Goal: Ask a question

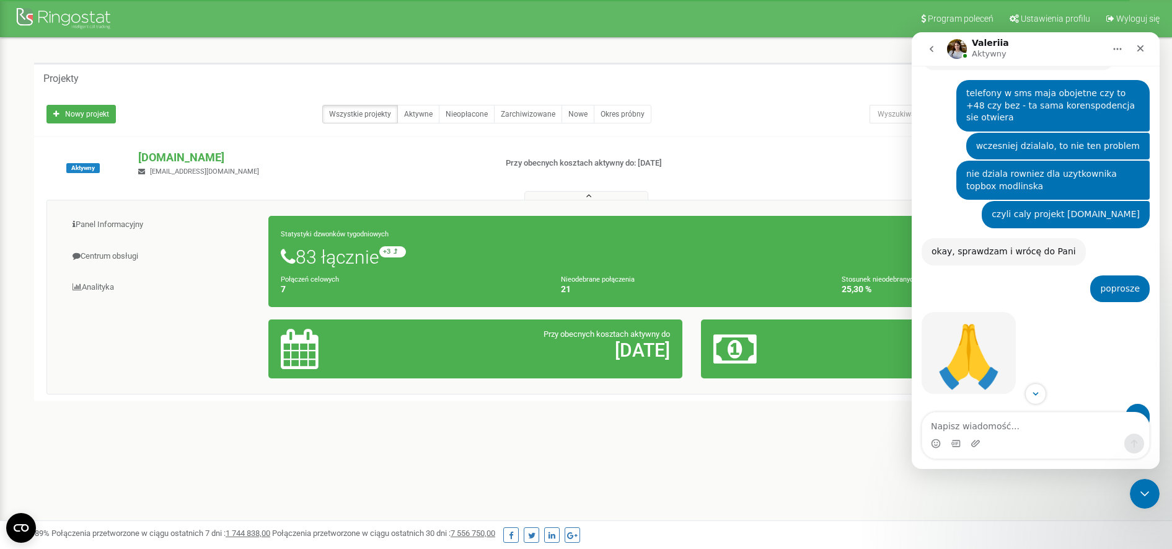
scroll to position [936, 0]
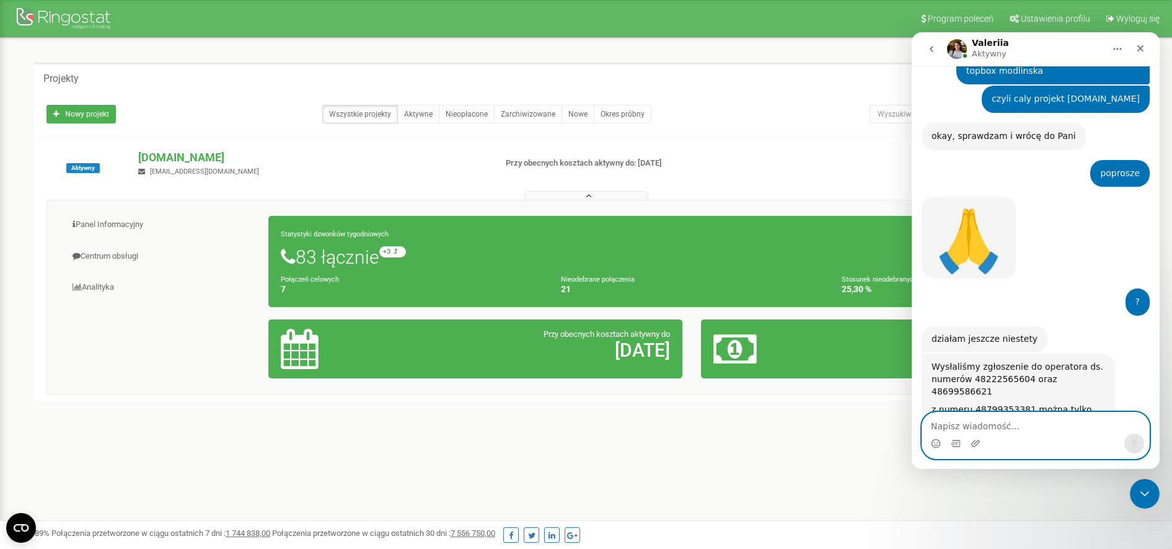
click at [1004, 422] on textarea "Napisz wiadomość..." at bounding box center [1036, 422] width 227 height 21
type textarea "ale ja njie pytamk o 799"
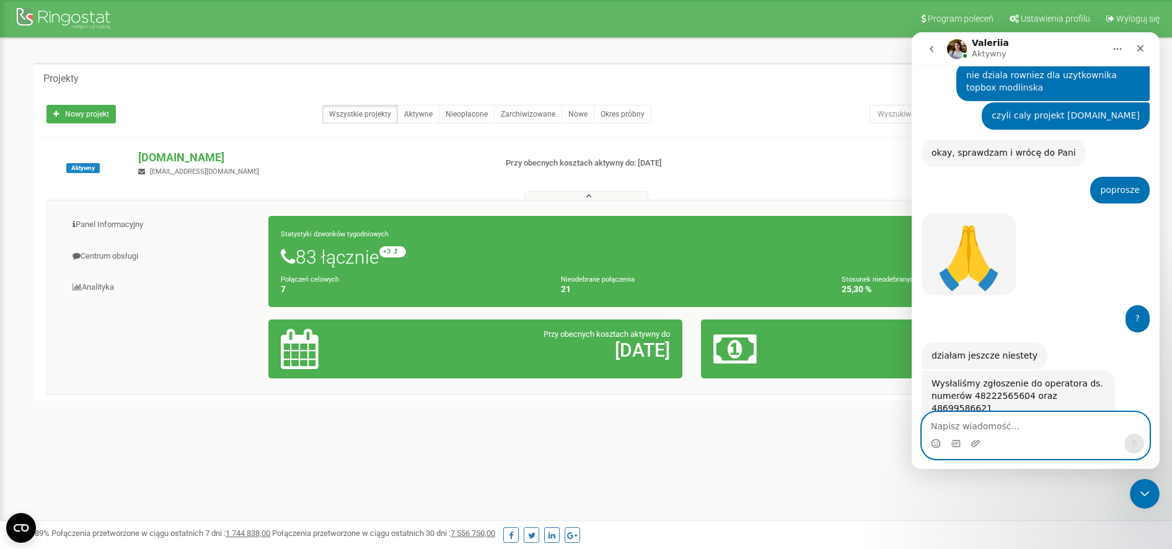
scroll to position [1006, 0]
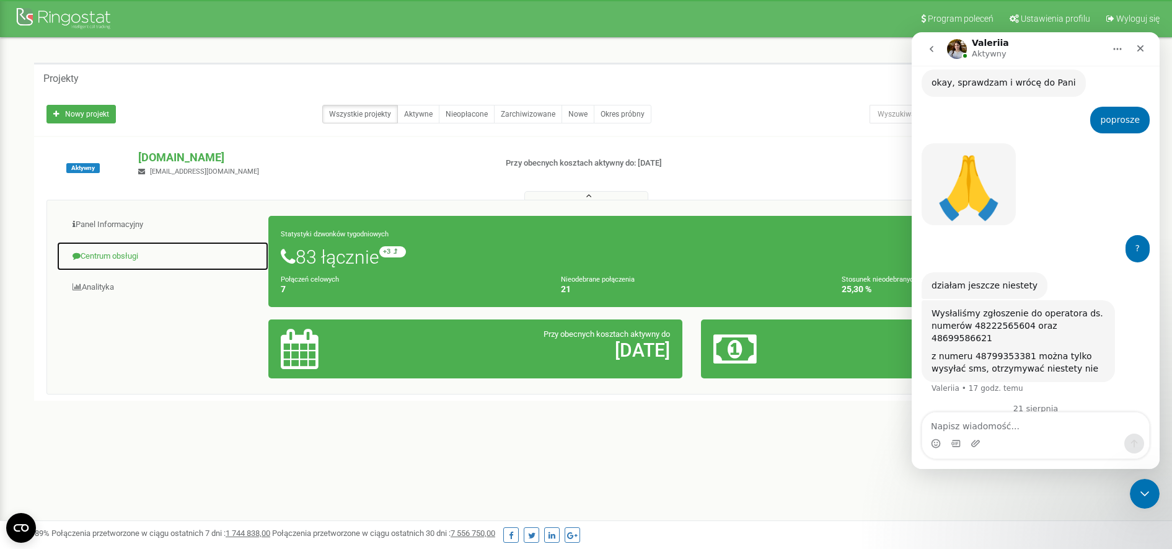
click at [130, 250] on link "Centrum obsługi" at bounding box center [162, 256] width 213 height 30
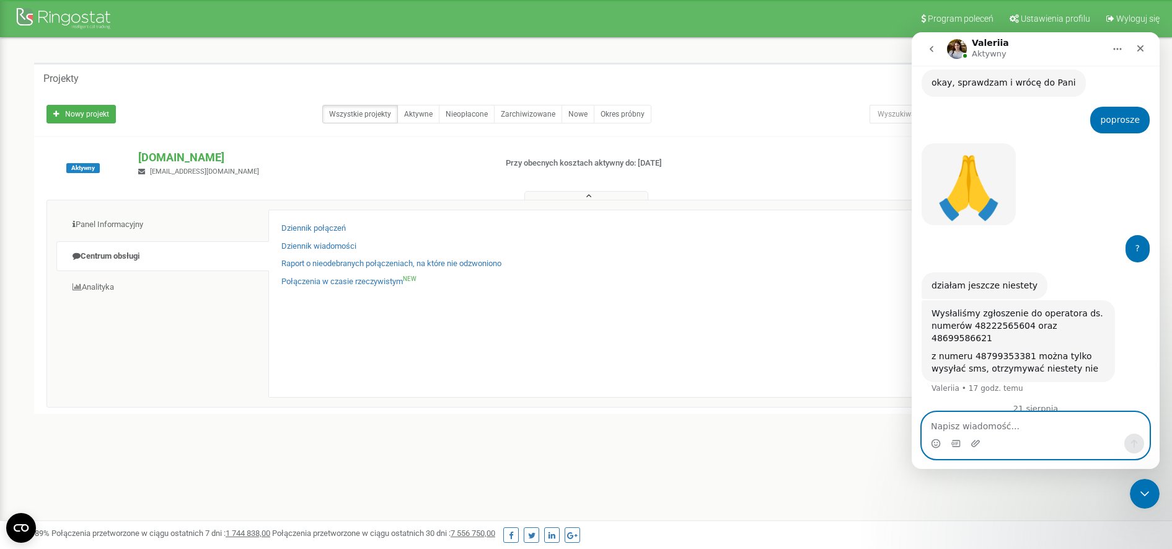
click at [994, 425] on textarea "Napisz wiadomość..." at bounding box center [1036, 422] width 227 height 21
type textarea "pytam o 699586621 oraz 699586387"
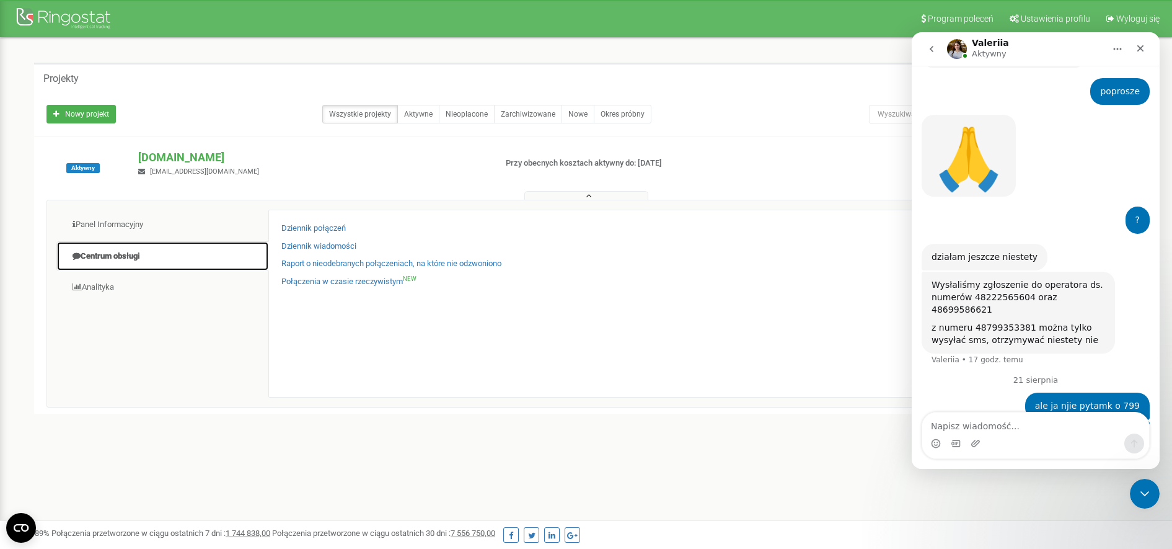
click at [123, 252] on link "Centrum obsługi" at bounding box center [162, 256] width 213 height 30
click at [401, 409] on div "Panel Informacyjny Centrum obsługi Analityka Statystyki dzwonków tygodniowych 7…" at bounding box center [586, 306] width 1098 height 215
drag, startPoint x: 796, startPoint y: 268, endPoint x: 830, endPoint y: 244, distance: 41.3
click at [817, 252] on div "Dziennik połączeń Dziennik wiadomości Raport o nieodebranych połączeniach, na k…" at bounding box center [692, 304] width 848 height 188
click at [826, 278] on div "Połączenia w czasie rzeczywistym NEW" at bounding box center [691, 285] width 821 height 18
